Goal: Unclear

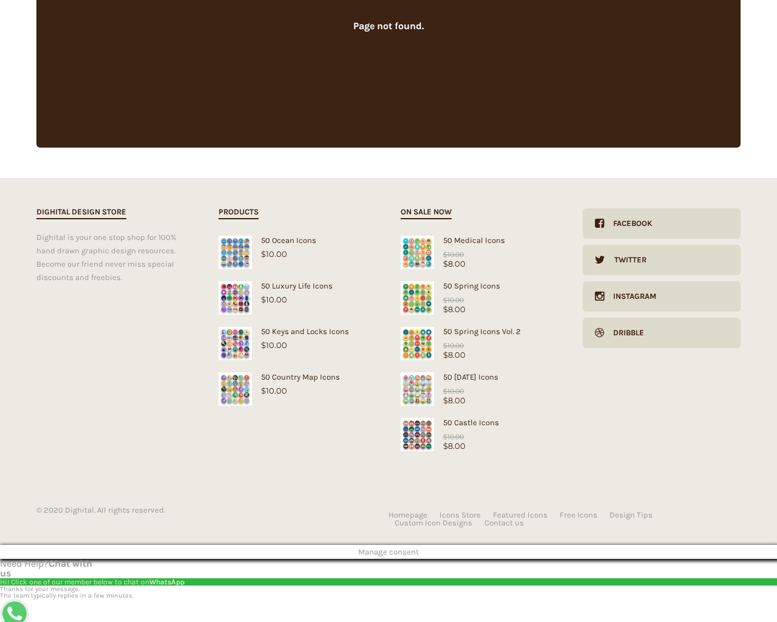
checkbox input "false"
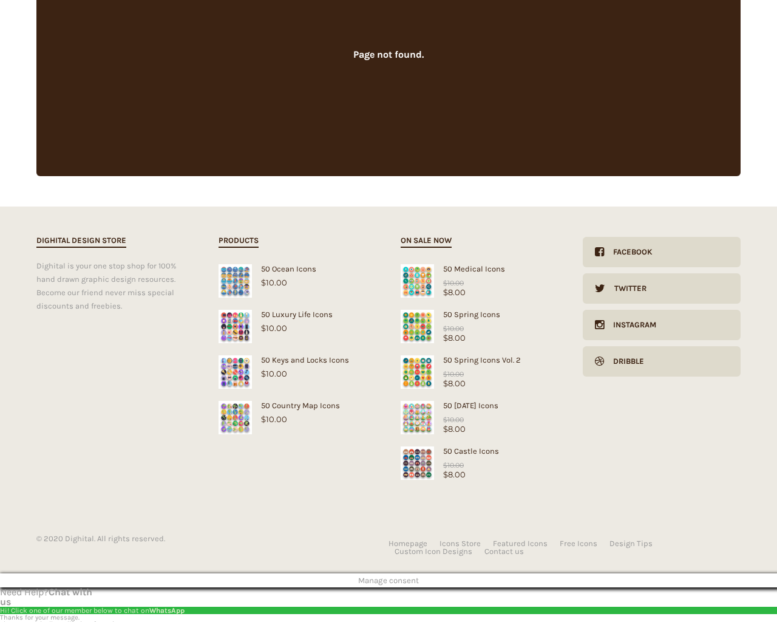
type input "pHqghUme"
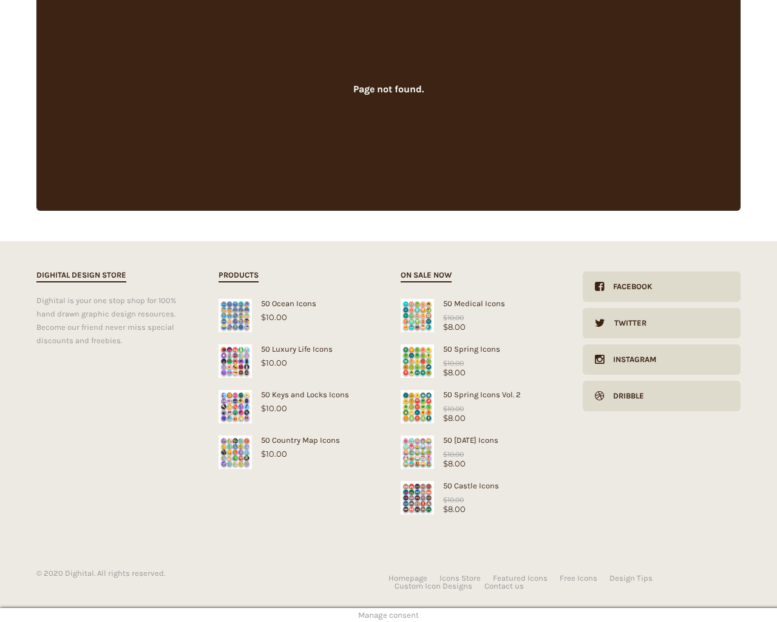
type input "[EMAIL_ADDRESS][DOMAIN_NAME]"
checkbox input "false"
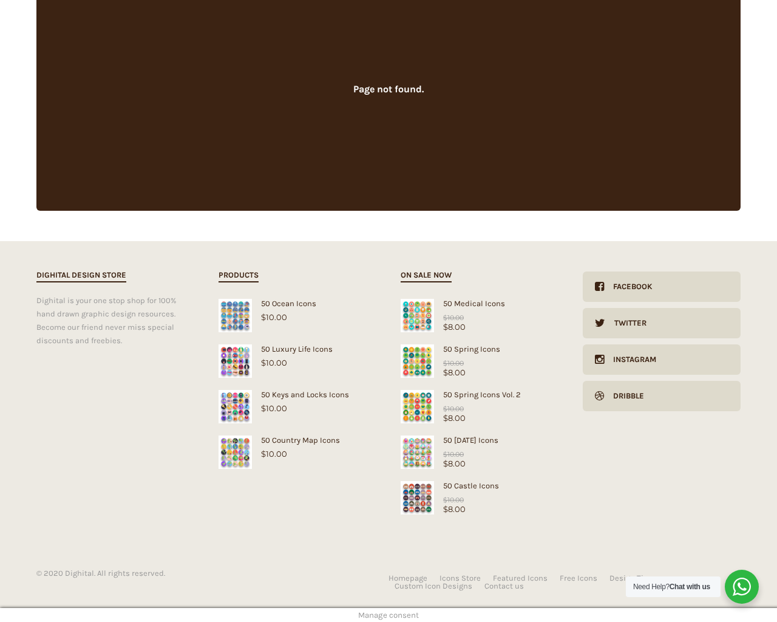
select select "dark"
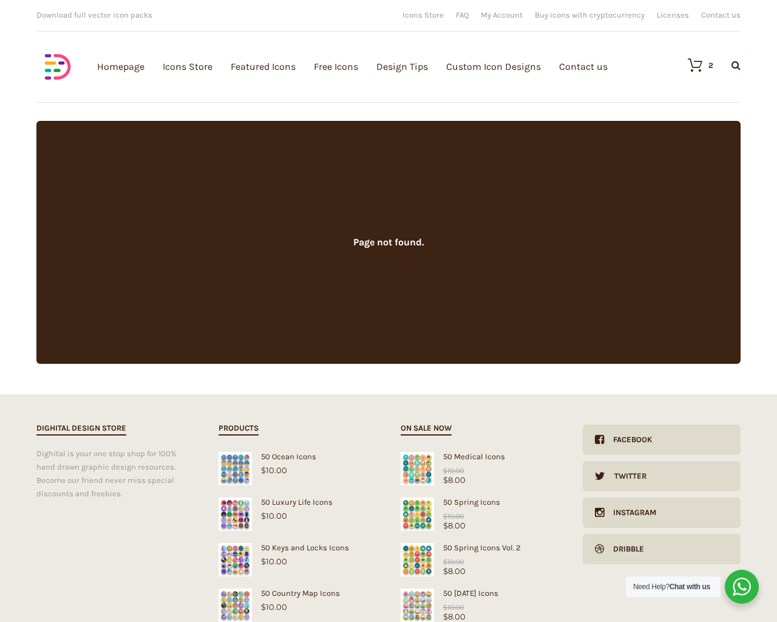
scroll to position [153, 0]
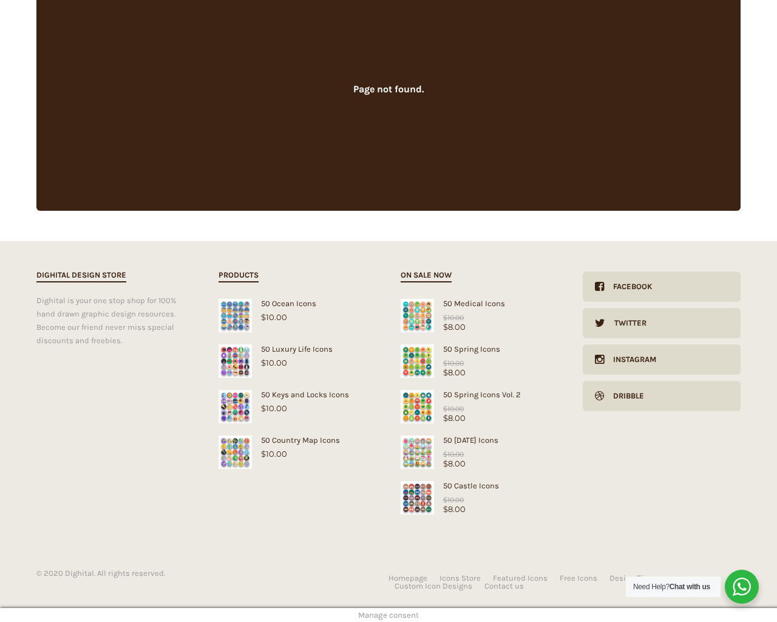
click at [359, 330] on input "Hide Price" at bounding box center [363, 334] width 8 height 8
checkbox input "true"
click at [359, 534] on input "Send me a copy of this e-mail" at bounding box center [363, 538] width 8 height 8
checkbox input "true"
